Goal: Task Accomplishment & Management: Manage account settings

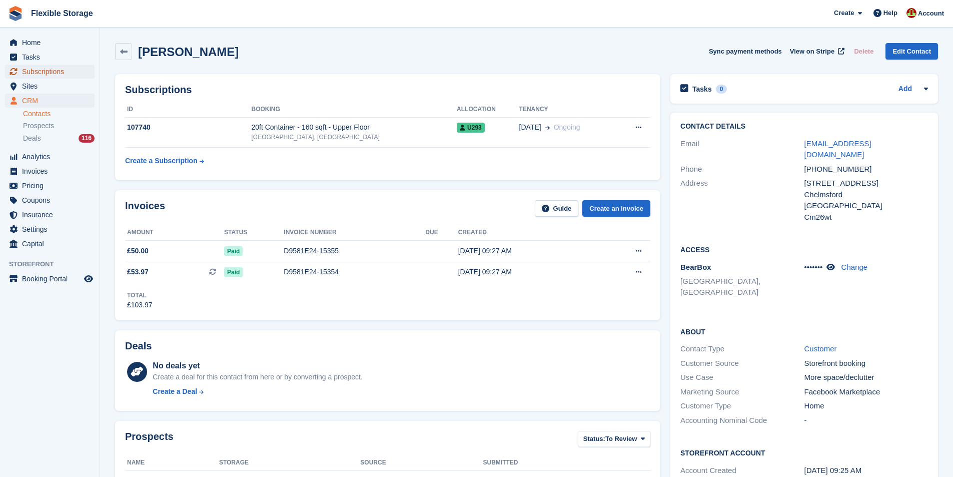
click at [39, 66] on span "Subscriptions" at bounding box center [52, 72] width 60 height 14
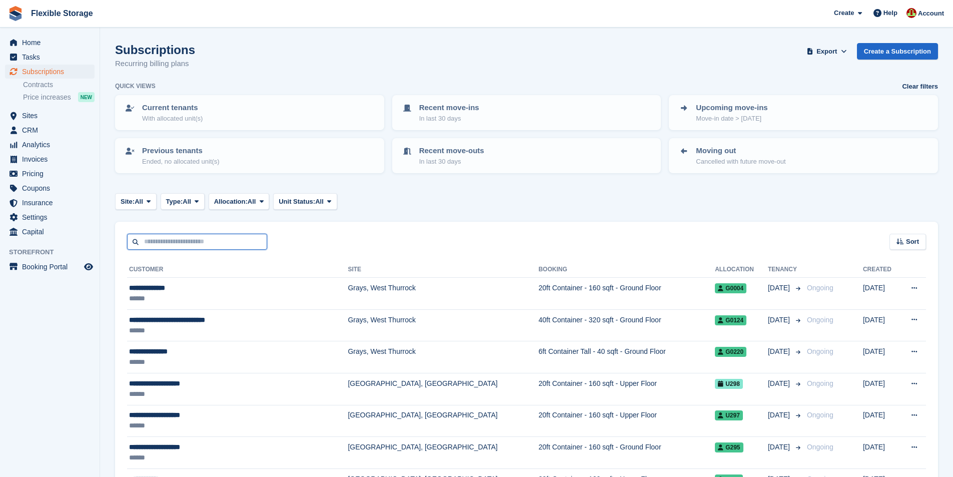
click at [234, 243] on input "text" at bounding box center [197, 242] width 140 height 17
type input "*******"
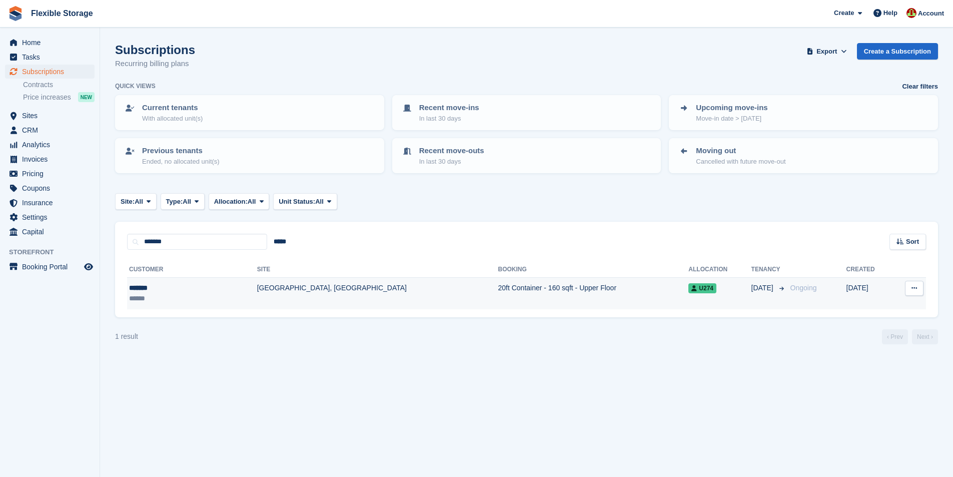
click at [498, 297] on td "20ft Container - 160 sqft - Upper Floor" at bounding box center [593, 294] width 191 height 32
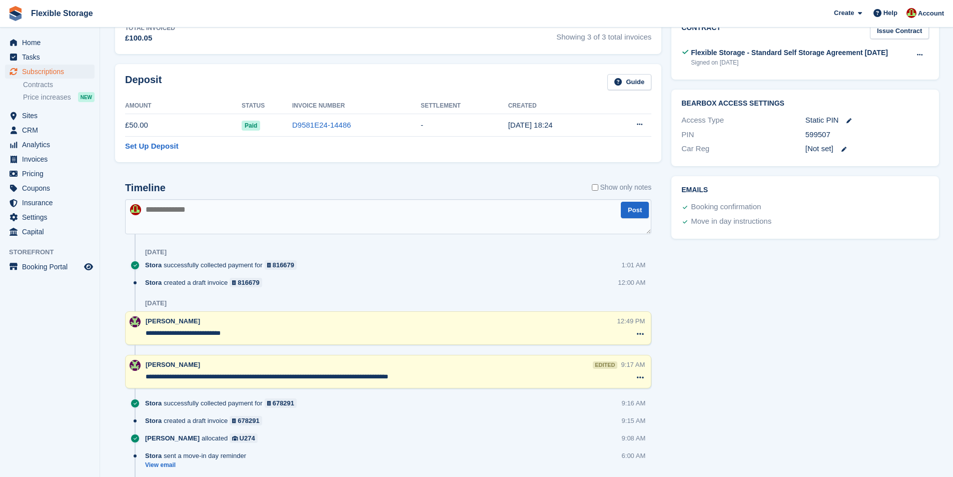
scroll to position [450, 0]
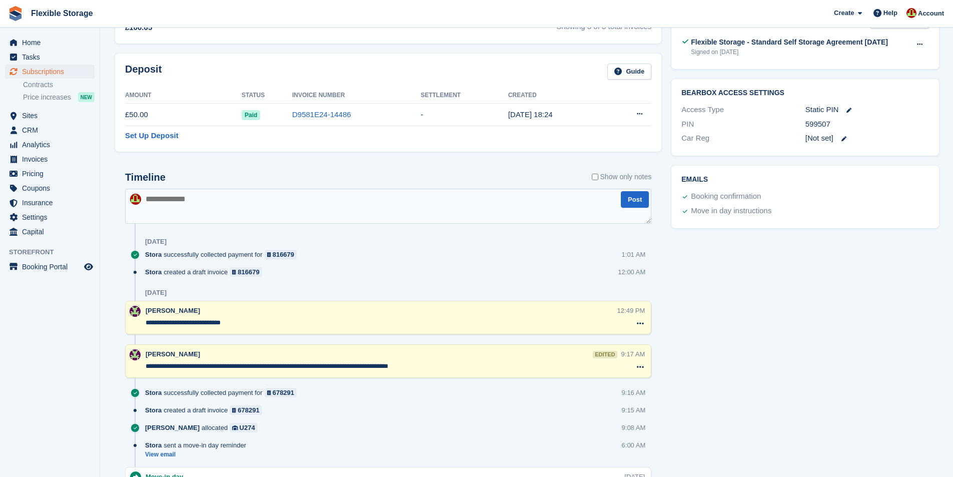
click at [238, 198] on textarea at bounding box center [388, 206] width 526 height 35
type textarea "**********"
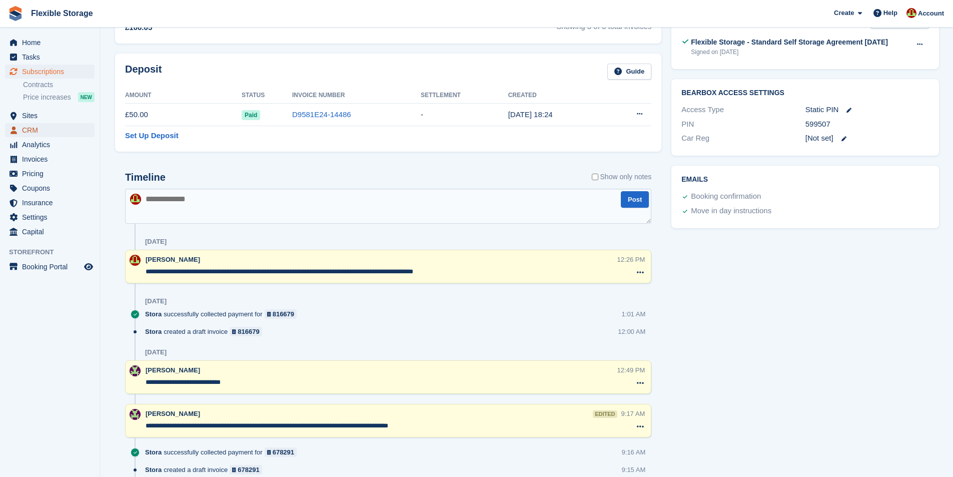
click at [38, 125] on span "CRM" at bounding box center [52, 130] width 60 height 14
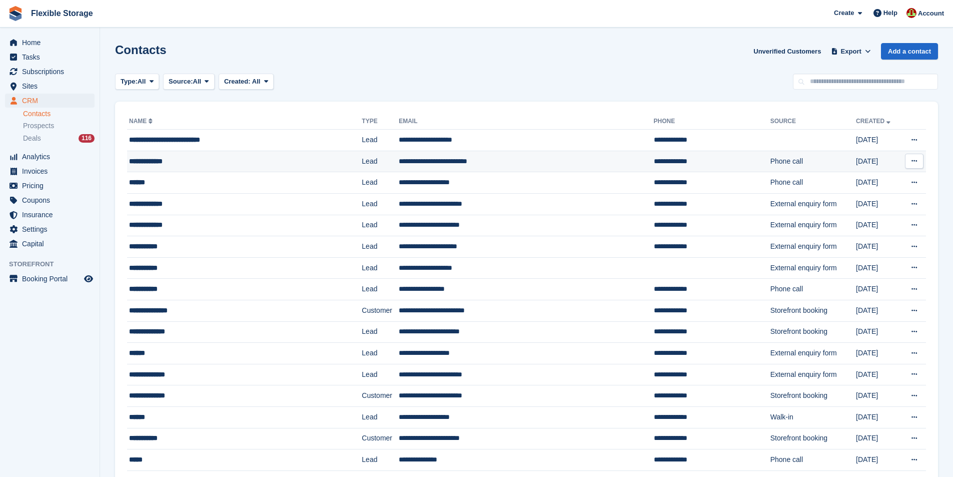
click at [271, 161] on div "**********" at bounding box center [224, 161] width 191 height 11
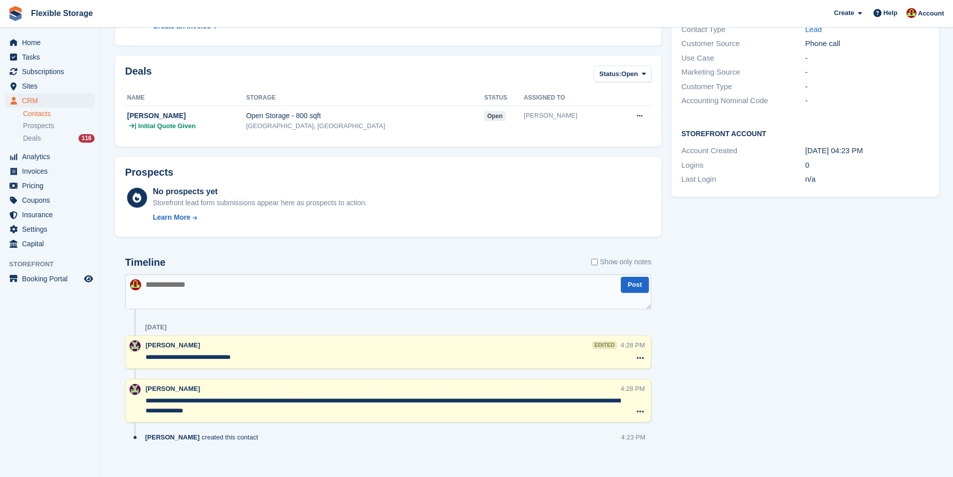
scroll to position [213, 0]
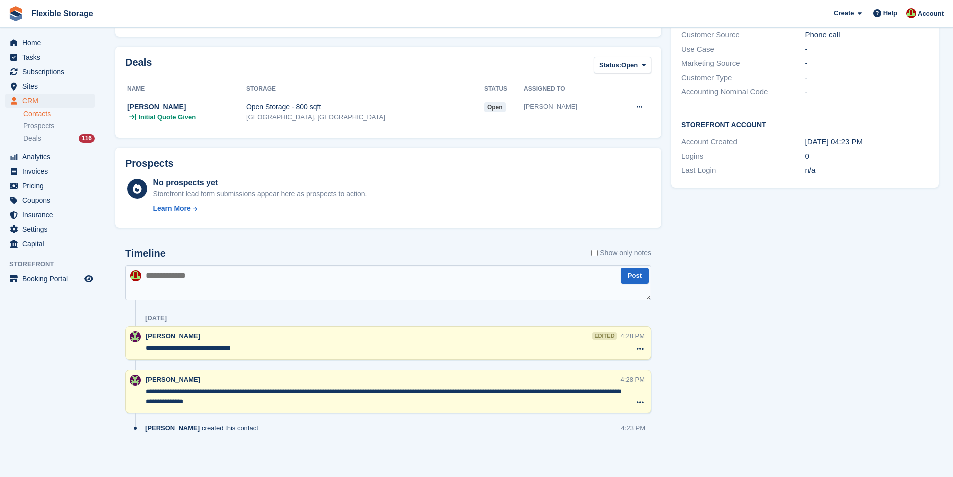
click at [361, 273] on textarea at bounding box center [388, 282] width 526 height 35
type textarea "**********"
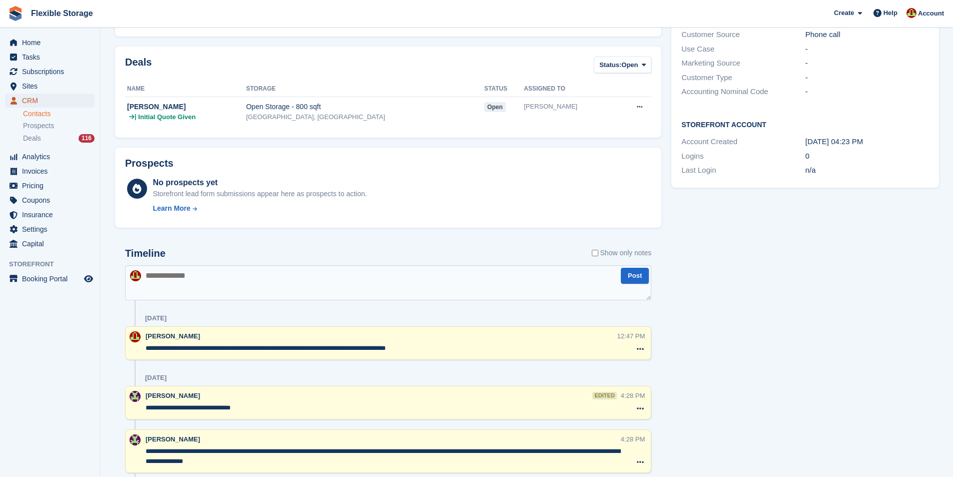
click at [43, 98] on span "CRM" at bounding box center [52, 101] width 60 height 14
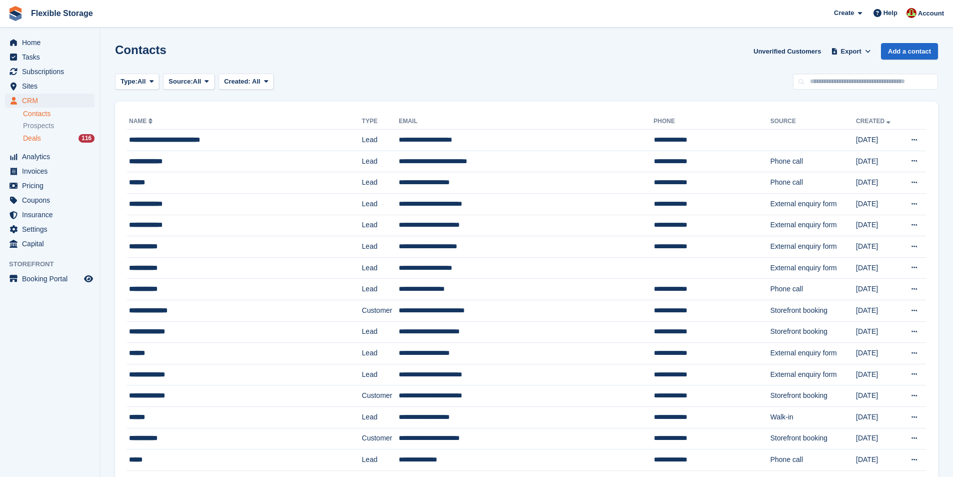
click at [37, 139] on span "Deals" at bounding box center [32, 139] width 18 height 10
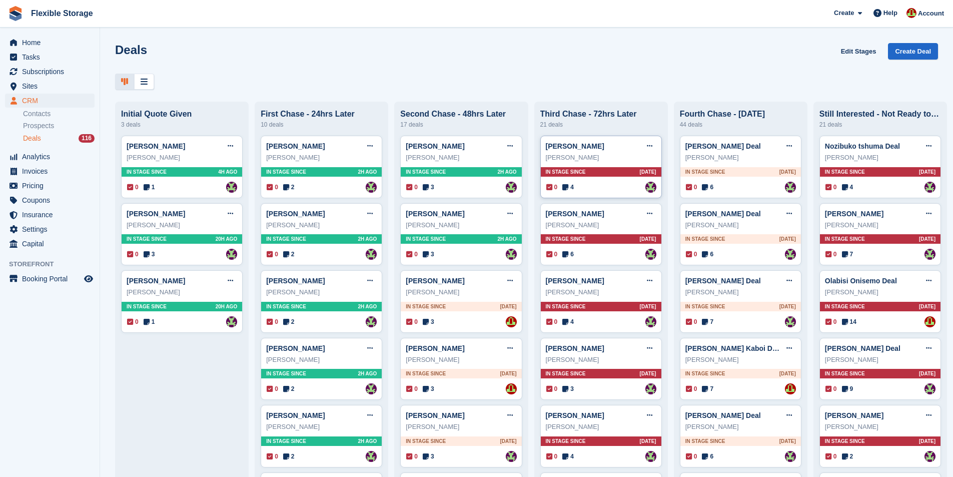
click at [580, 188] on div "0 4 Assigned to Rachael Fisher" at bounding box center [601, 187] width 110 height 11
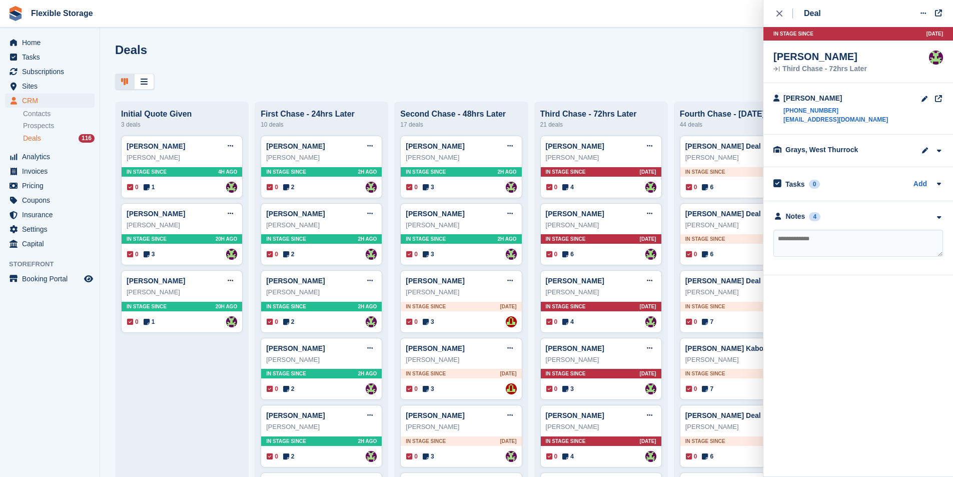
click at [332, 69] on div "Deals Edit Stages Create Deal" at bounding box center [526, 57] width 823 height 29
click at [777, 11] on icon "close" at bounding box center [779, 14] width 6 height 6
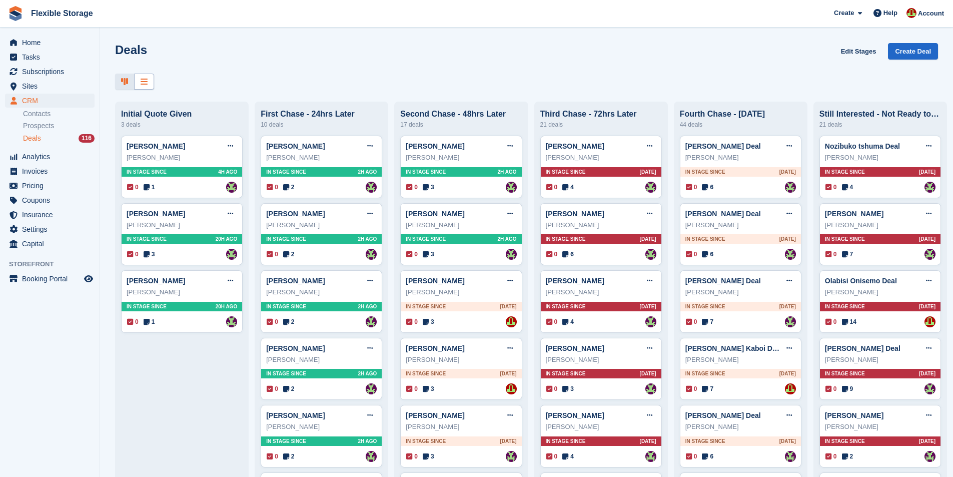
click at [143, 84] on icon at bounding box center [144, 82] width 7 height 8
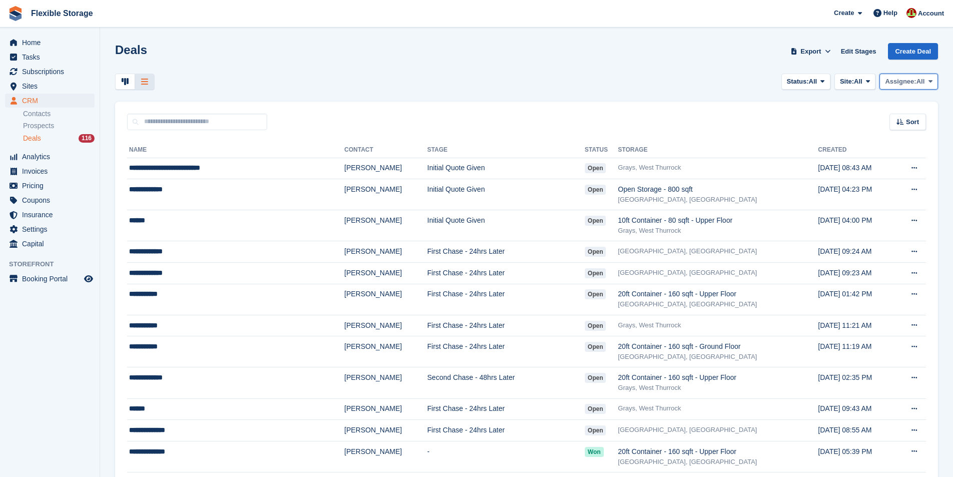
click at [918, 82] on span "All" at bounding box center [920, 82] width 9 height 10
click at [862, 173] on link "[PERSON_NAME]" at bounding box center [889, 177] width 87 height 18
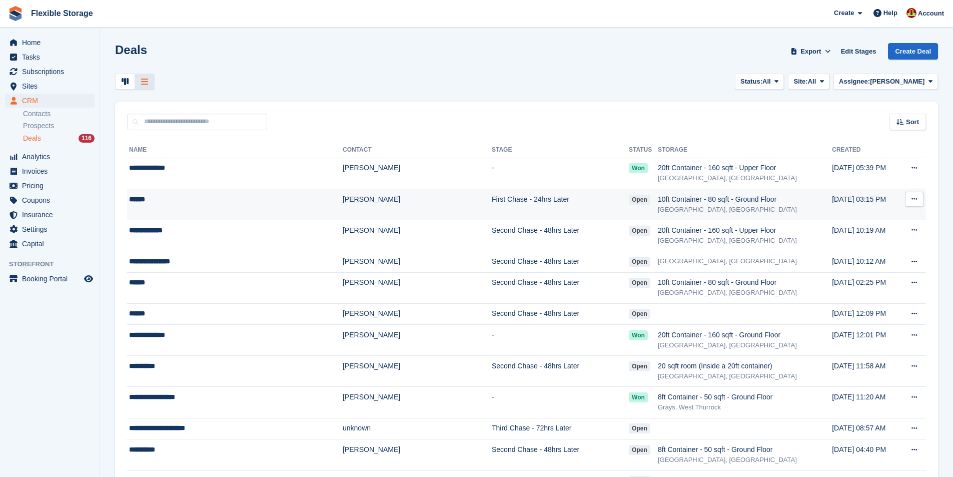
click at [376, 202] on td "Ashley" at bounding box center [417, 204] width 149 height 31
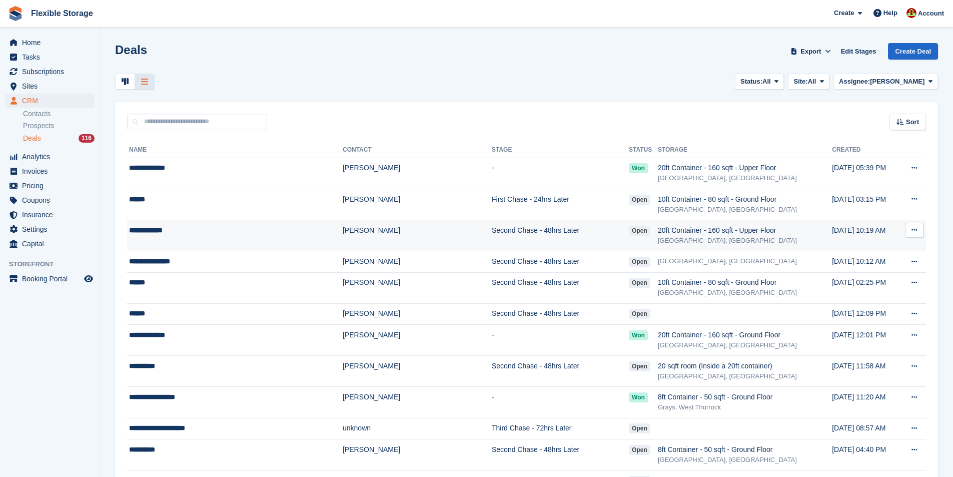
click at [383, 229] on td "Max Sturridge" at bounding box center [417, 235] width 149 height 31
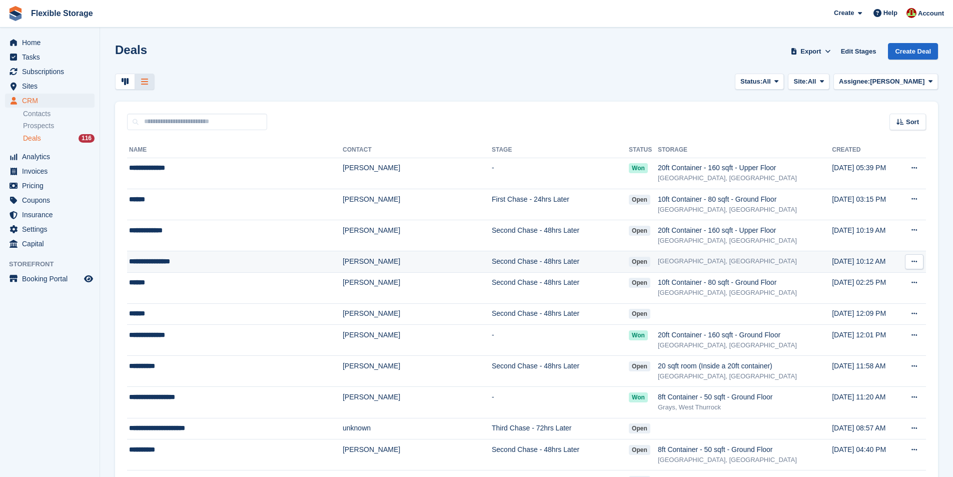
click at [492, 266] on td "Second Chase - 48hrs Later" at bounding box center [560, 262] width 137 height 22
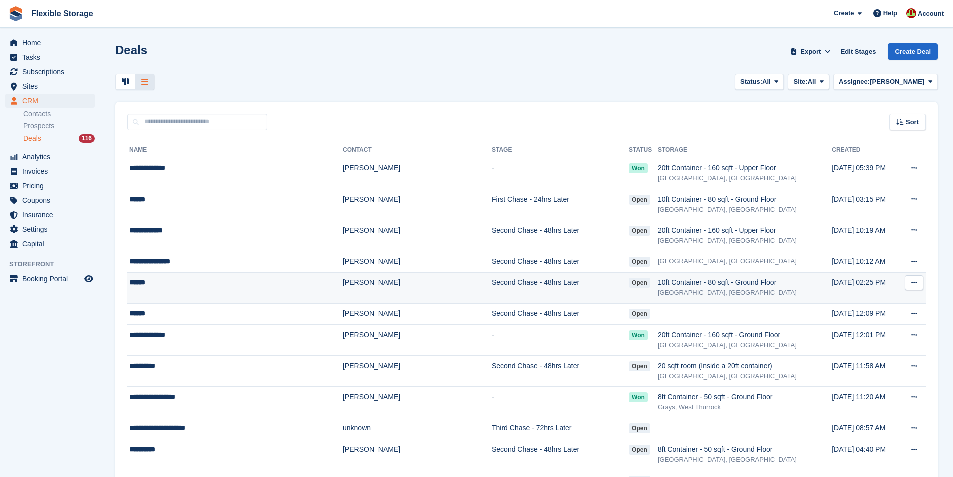
click at [401, 287] on td "[PERSON_NAME]" at bounding box center [417, 287] width 149 height 31
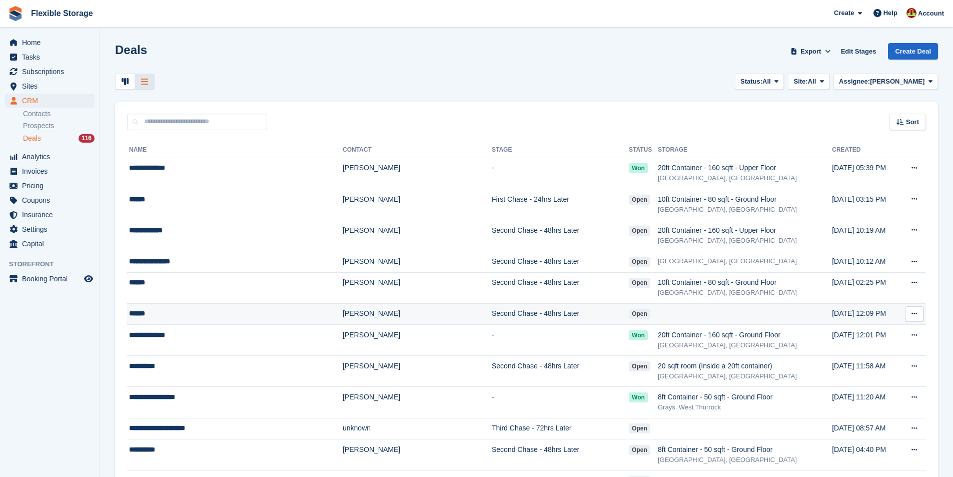
click at [344, 314] on td "[PERSON_NAME]" at bounding box center [417, 314] width 149 height 22
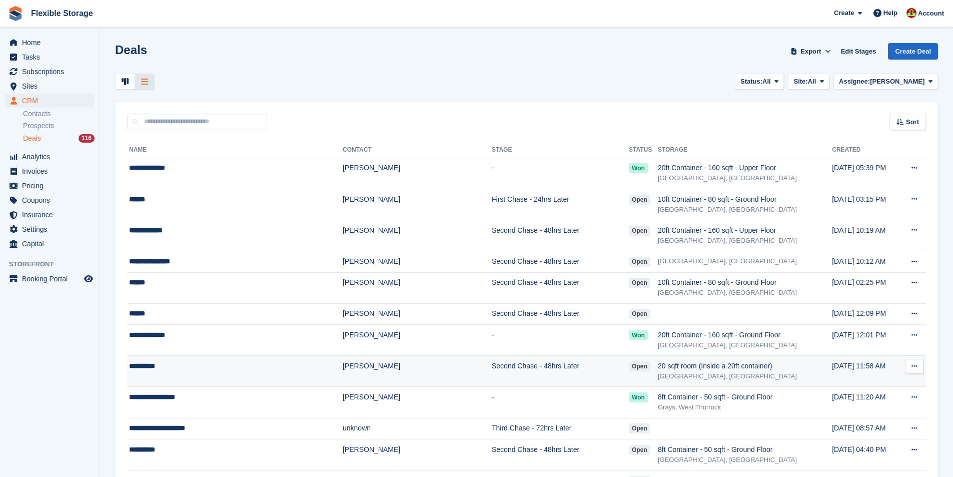
click at [367, 371] on td "[PERSON_NAME]" at bounding box center [417, 371] width 149 height 31
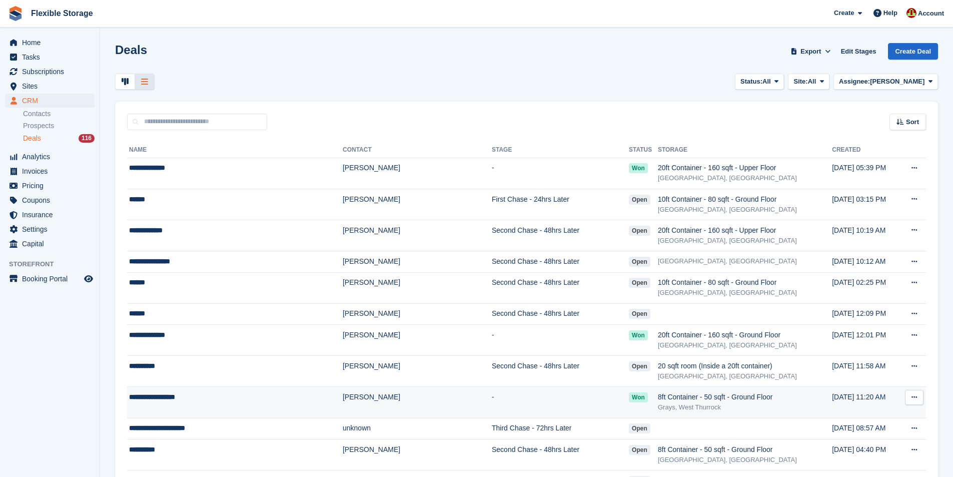
click at [370, 393] on td "[PERSON_NAME]" at bounding box center [417, 402] width 149 height 31
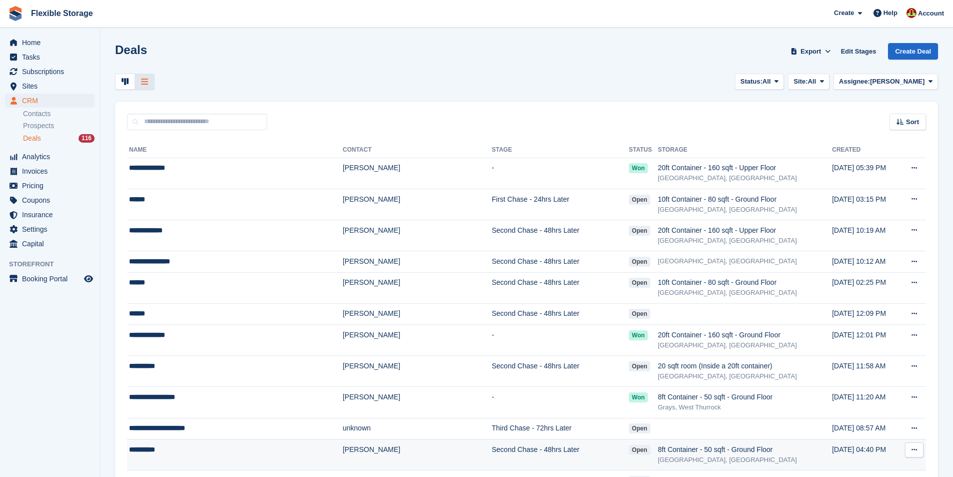
click at [372, 453] on td "[PERSON_NAME]" at bounding box center [417, 454] width 149 height 31
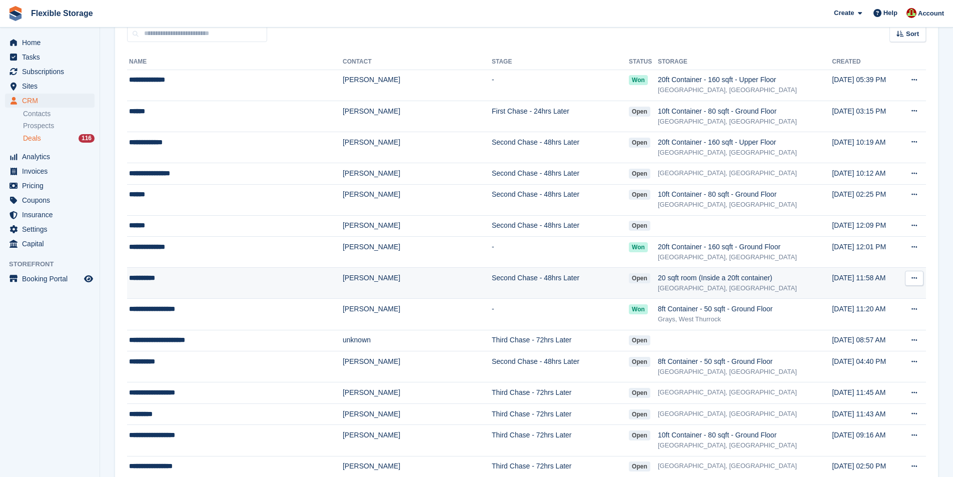
scroll to position [100, 0]
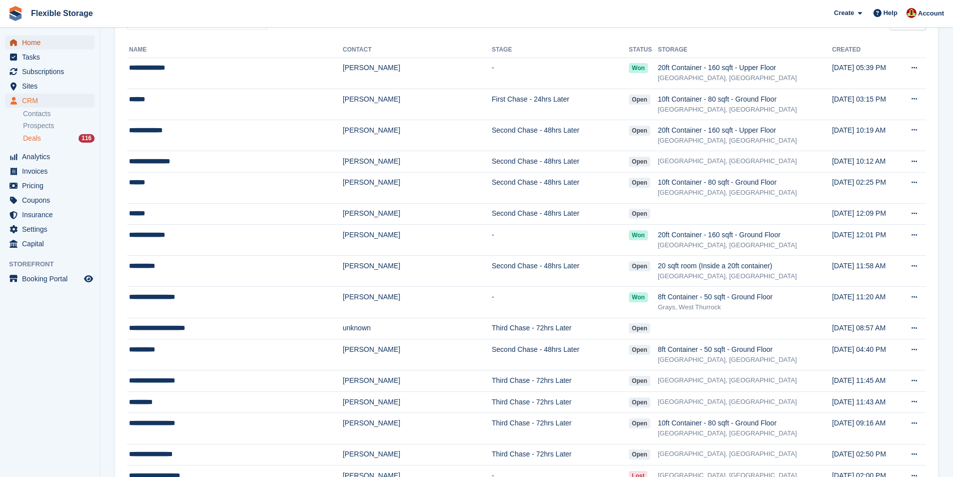
click at [33, 44] on span "Home" at bounding box center [52, 43] width 60 height 14
